Goal: Task Accomplishment & Management: Manage account settings

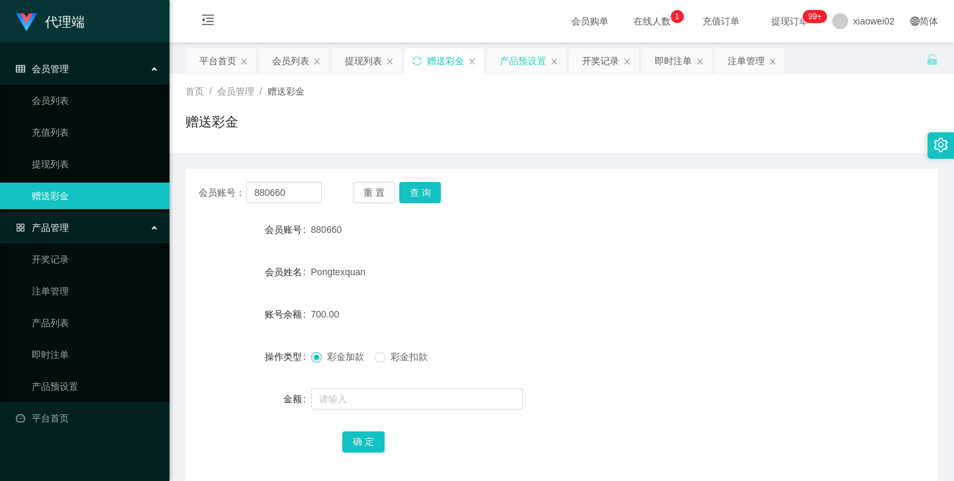
click at [520, 58] on div "产品预设置" at bounding box center [523, 60] width 46 height 25
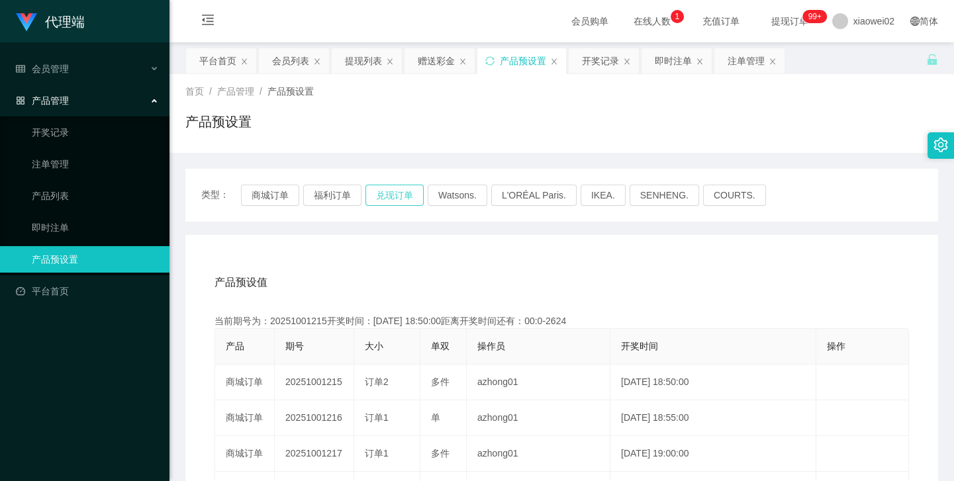
click at [392, 195] on button "兑现订单" at bounding box center [395, 195] width 58 height 21
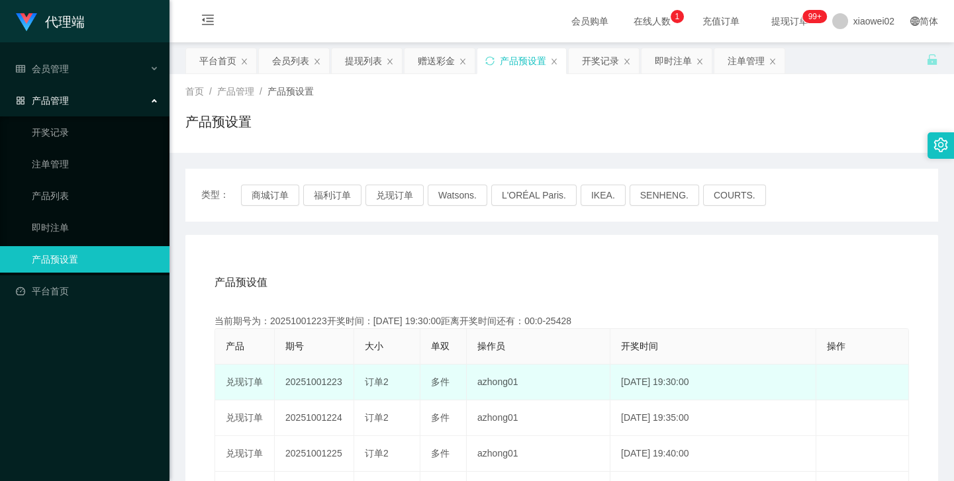
click at [309, 385] on td "20251001223" at bounding box center [314, 383] width 79 height 36
copy td "20251001223"
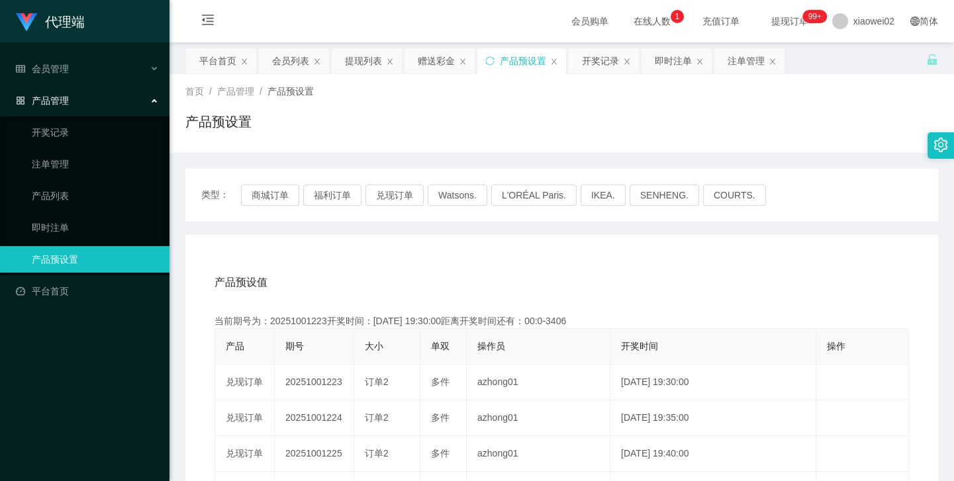
click at [439, 62] on div "赠送彩金" at bounding box center [436, 60] width 37 height 25
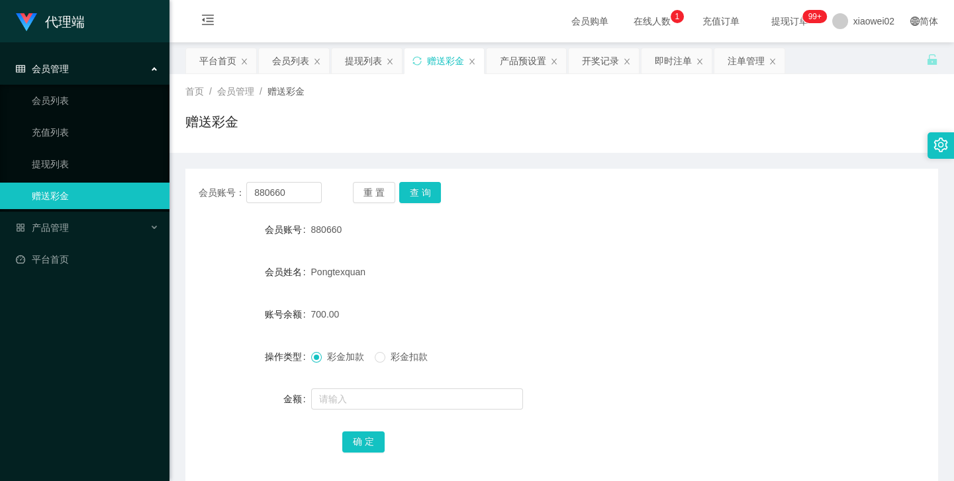
click at [451, 254] on form "会员账号 880660 会员姓名 Pongtexquan 账号余额 700.00 操作类型 彩金加款 彩金扣款 金额 确 定" at bounding box center [561, 336] width 753 height 238
click at [413, 195] on button "查 询" at bounding box center [420, 192] width 42 height 21
click at [413, 195] on div "重 置 查 询" at bounding box center [414, 192] width 123 height 21
click at [413, 195] on button "查 询" at bounding box center [420, 192] width 42 height 21
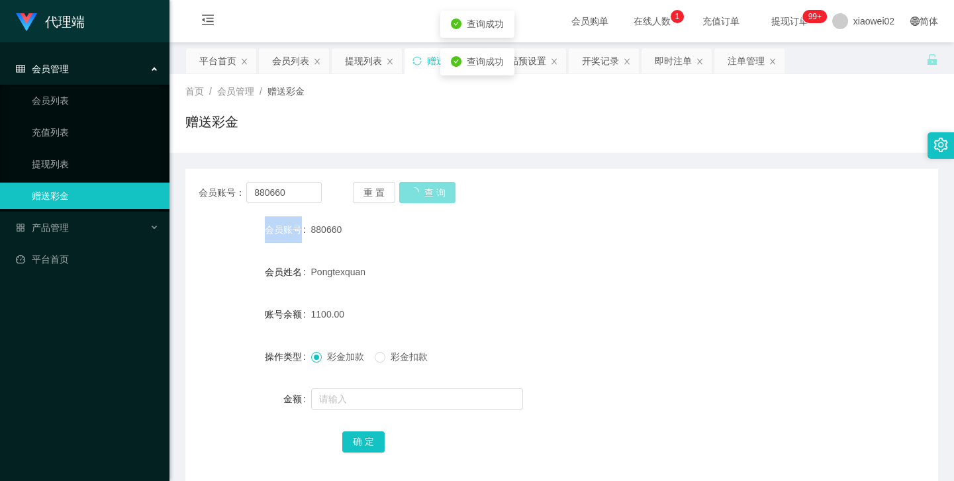
click at [413, 195] on div "重 置 查 询" at bounding box center [414, 192] width 123 height 21
click at [413, 195] on button "查 询" at bounding box center [420, 192] width 42 height 21
click at [413, 195] on div "重 置 查 询" at bounding box center [414, 192] width 123 height 21
click at [465, 230] on div "880660" at bounding box center [530, 230] width 439 height 26
drag, startPoint x: 451, startPoint y: 237, endPoint x: 445, endPoint y: 258, distance: 21.4
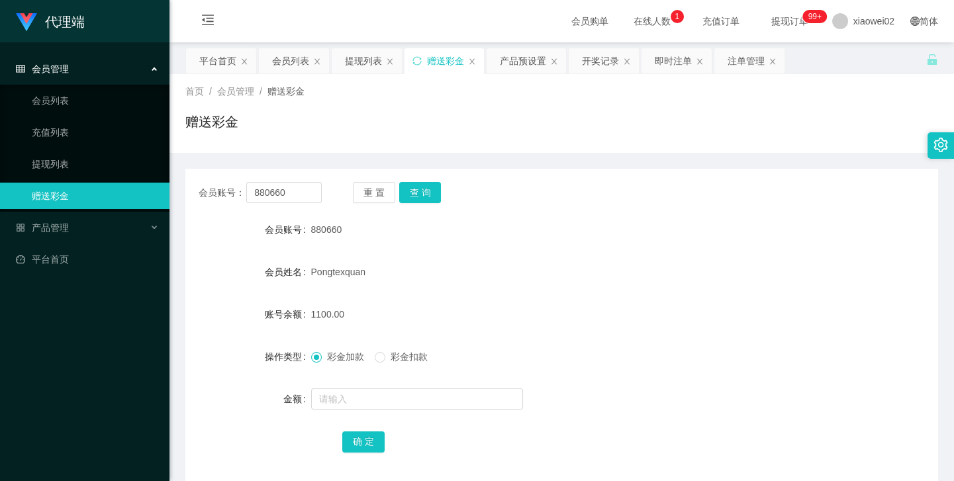
click at [445, 258] on form "会员账号 880660 会员姓名 Pongtexquan 账号余额 1100.00 操作类型 彩金加款 彩金扣款 金额 确 定" at bounding box center [561, 336] width 753 height 238
click at [666, 66] on div "即时注单" at bounding box center [673, 60] width 37 height 25
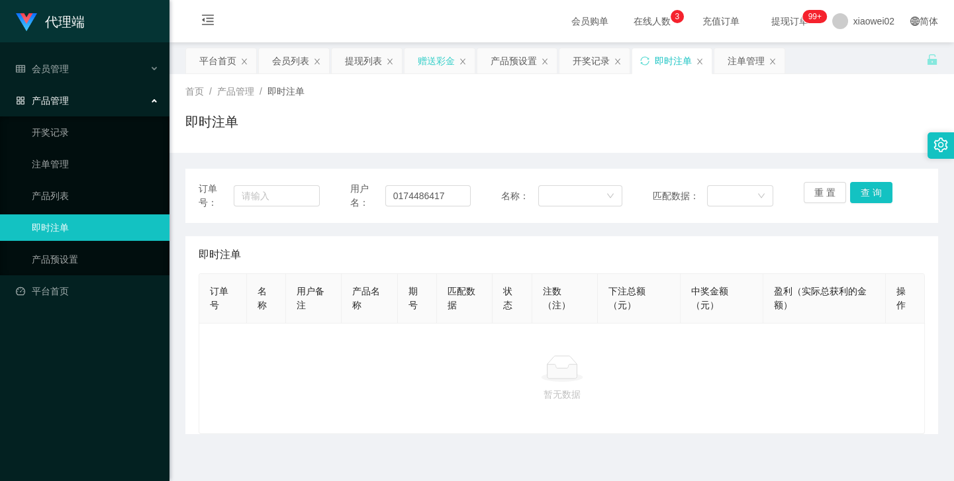
click at [424, 60] on div "赠送彩金" at bounding box center [436, 60] width 37 height 25
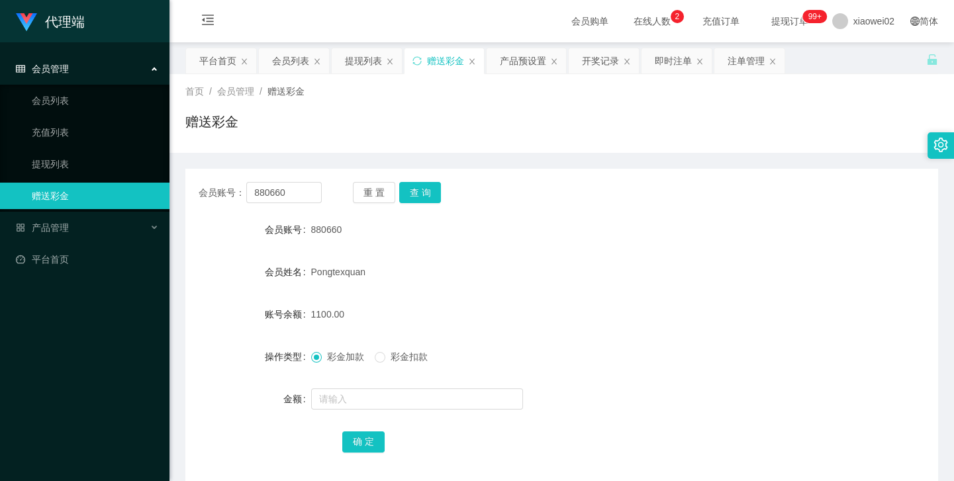
click at [483, 281] on div "Pongtexquan" at bounding box center [530, 272] width 439 height 26
click at [401, 195] on button "查 询" at bounding box center [420, 192] width 42 height 21
click at [405, 195] on div "重 置 查 询" at bounding box center [414, 192] width 123 height 21
click at [405, 195] on button "查 询" at bounding box center [420, 192] width 42 height 21
click at [736, 214] on div "会员账号： 880660 重 置 查 询 会员账号 880660 会员姓名 Pongtexquan 账号余额 1100.00 操作类型 彩金加款 彩金扣款 金…" at bounding box center [561, 326] width 753 height 315
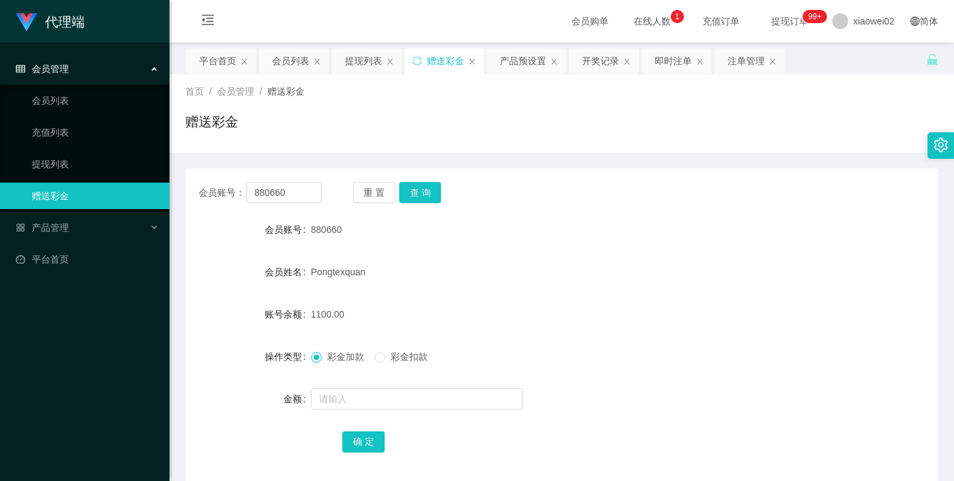
drag, startPoint x: 468, startPoint y: 306, endPoint x: 421, endPoint y: 334, distance: 54.6
click at [467, 307] on div "1100.00" at bounding box center [530, 314] width 439 height 26
click at [387, 358] on span "彩金扣款" at bounding box center [409, 357] width 48 height 11
click at [342, 396] on input "text" at bounding box center [417, 399] width 212 height 21
type input "400"
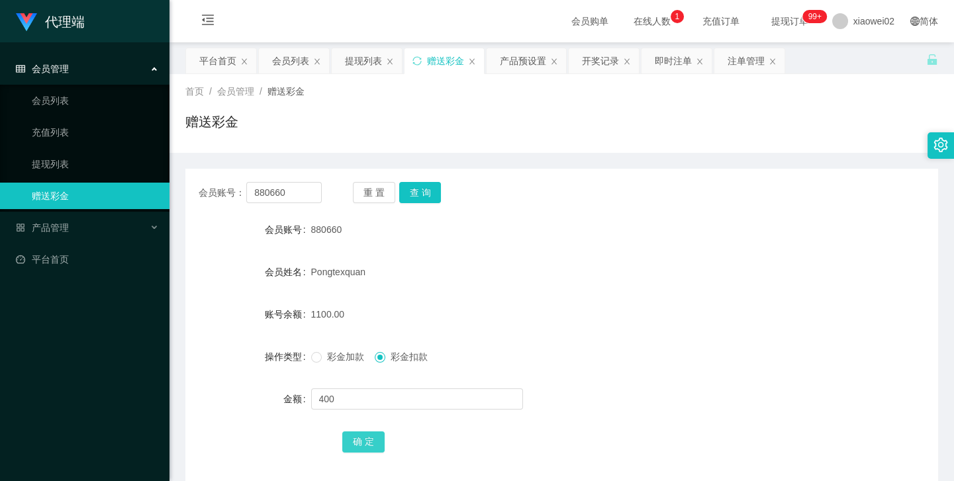
click at [360, 451] on button "确 定" at bounding box center [363, 442] width 42 height 21
click at [644, 324] on div "700.00" at bounding box center [530, 314] width 439 height 26
